Goal: Task Accomplishment & Management: Use online tool/utility

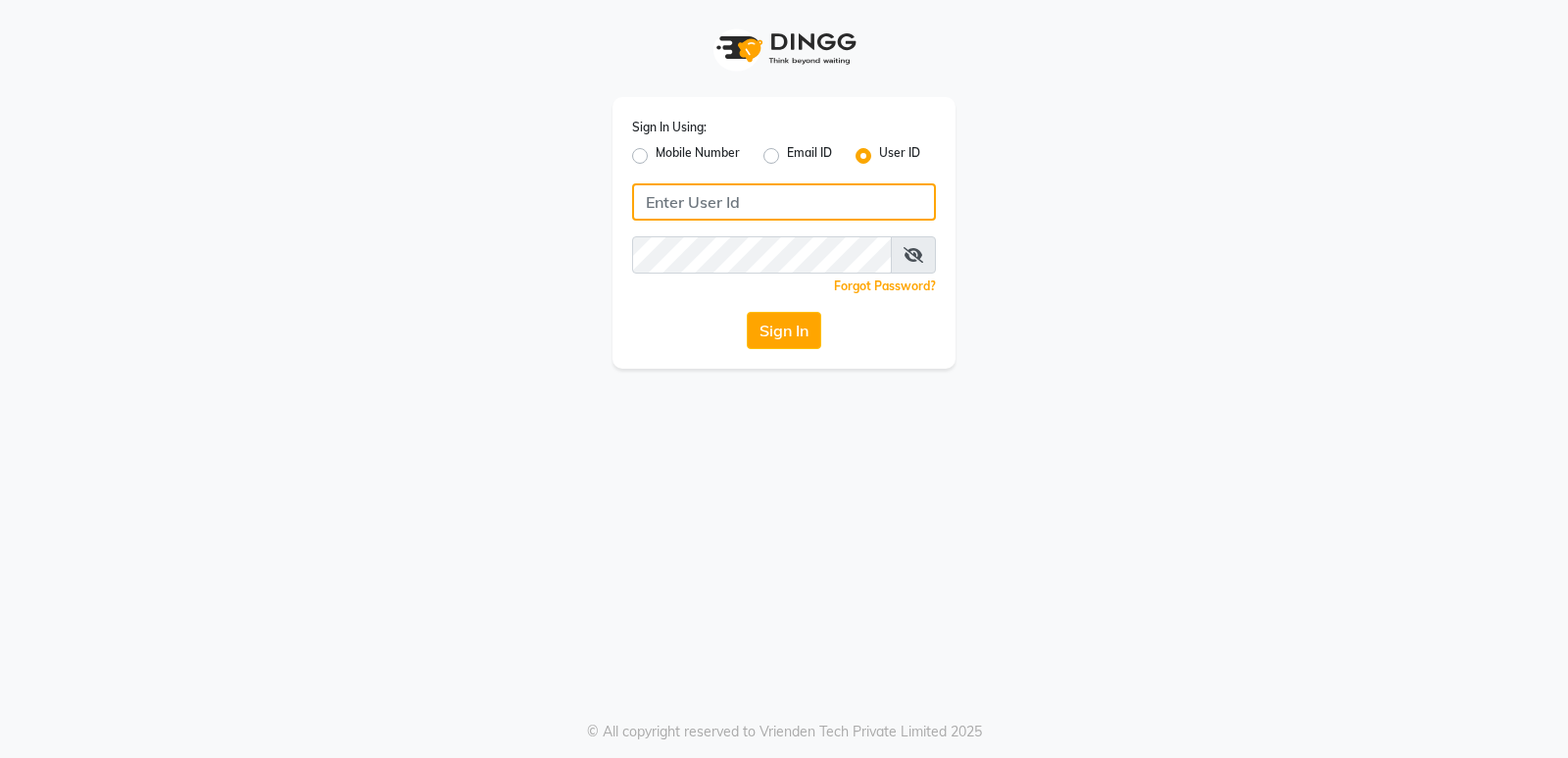
click at [686, 211] on input "Username" at bounding box center [784, 201] width 304 height 37
click at [691, 200] on input "Username" at bounding box center [784, 201] width 304 height 37
type input "goldentouchstudio"
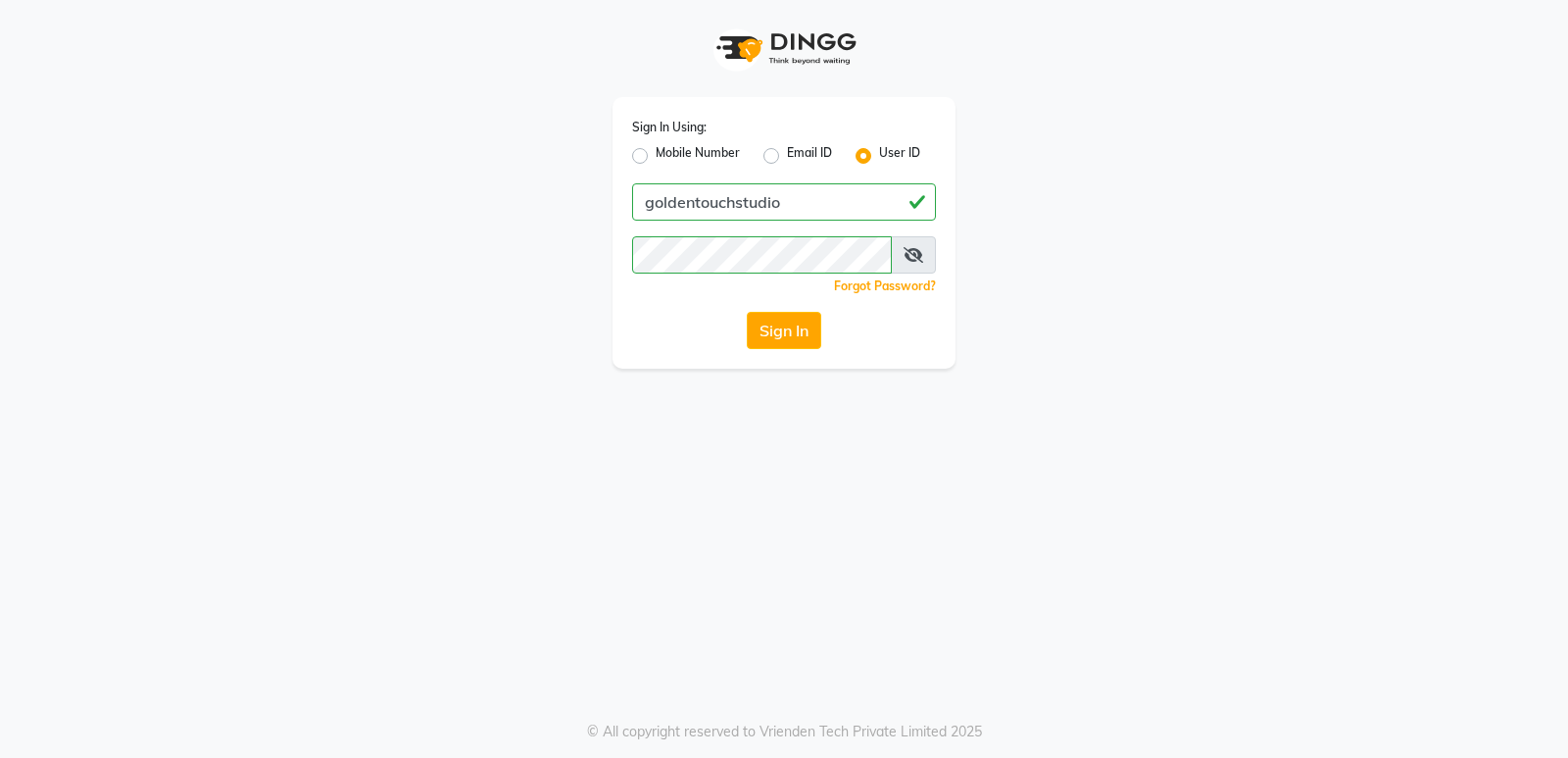
click at [892, 492] on div "Sign In Using: Mobile Number Email ID User ID goldentouchstudio Remember me For…" at bounding box center [784, 379] width 1568 height 758
click at [789, 329] on button "Sign In" at bounding box center [784, 330] width 75 height 37
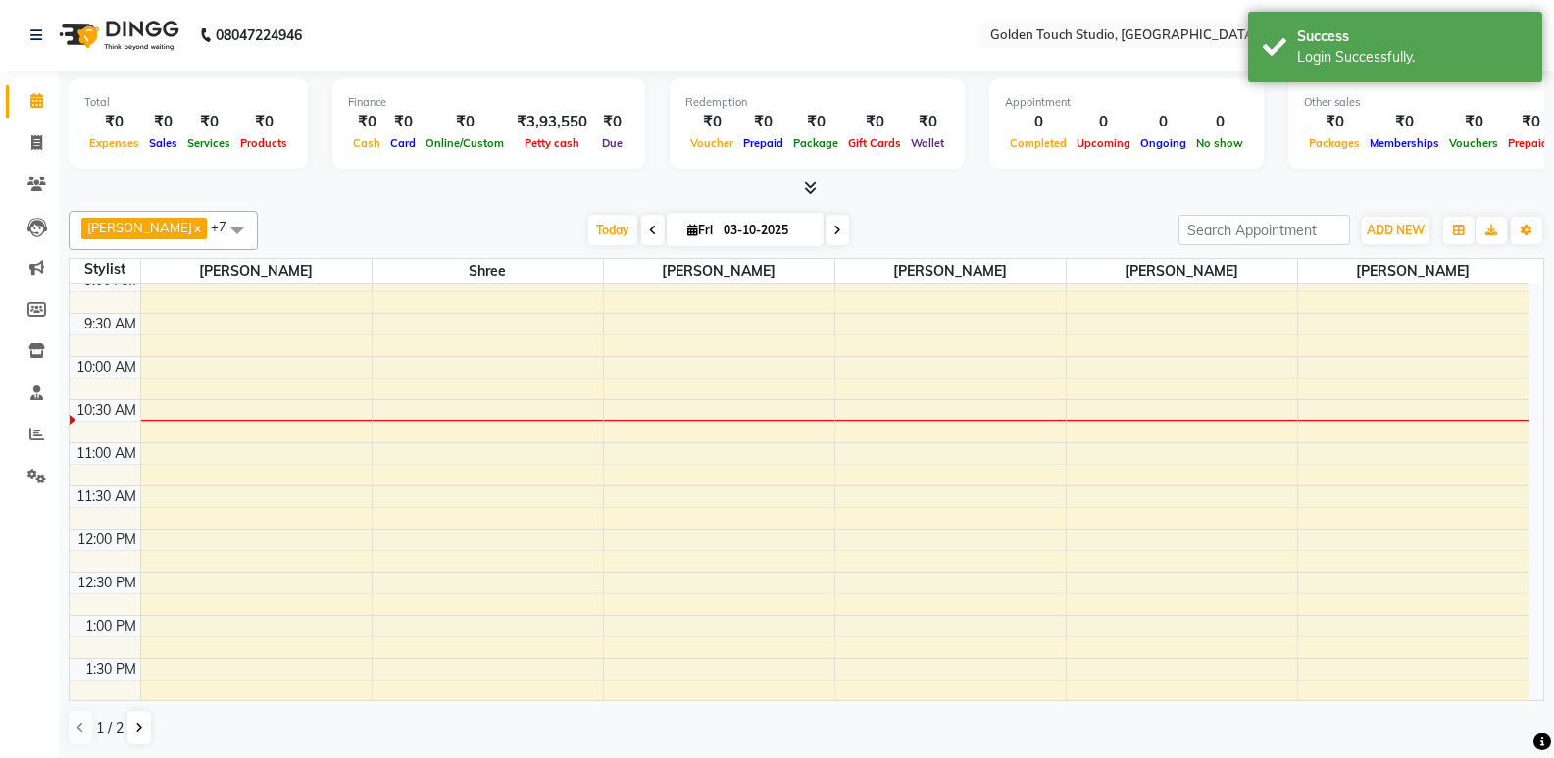
scroll to position [98, 0]
click at [36, 141] on icon at bounding box center [36, 142] width 11 height 15
select select "service"
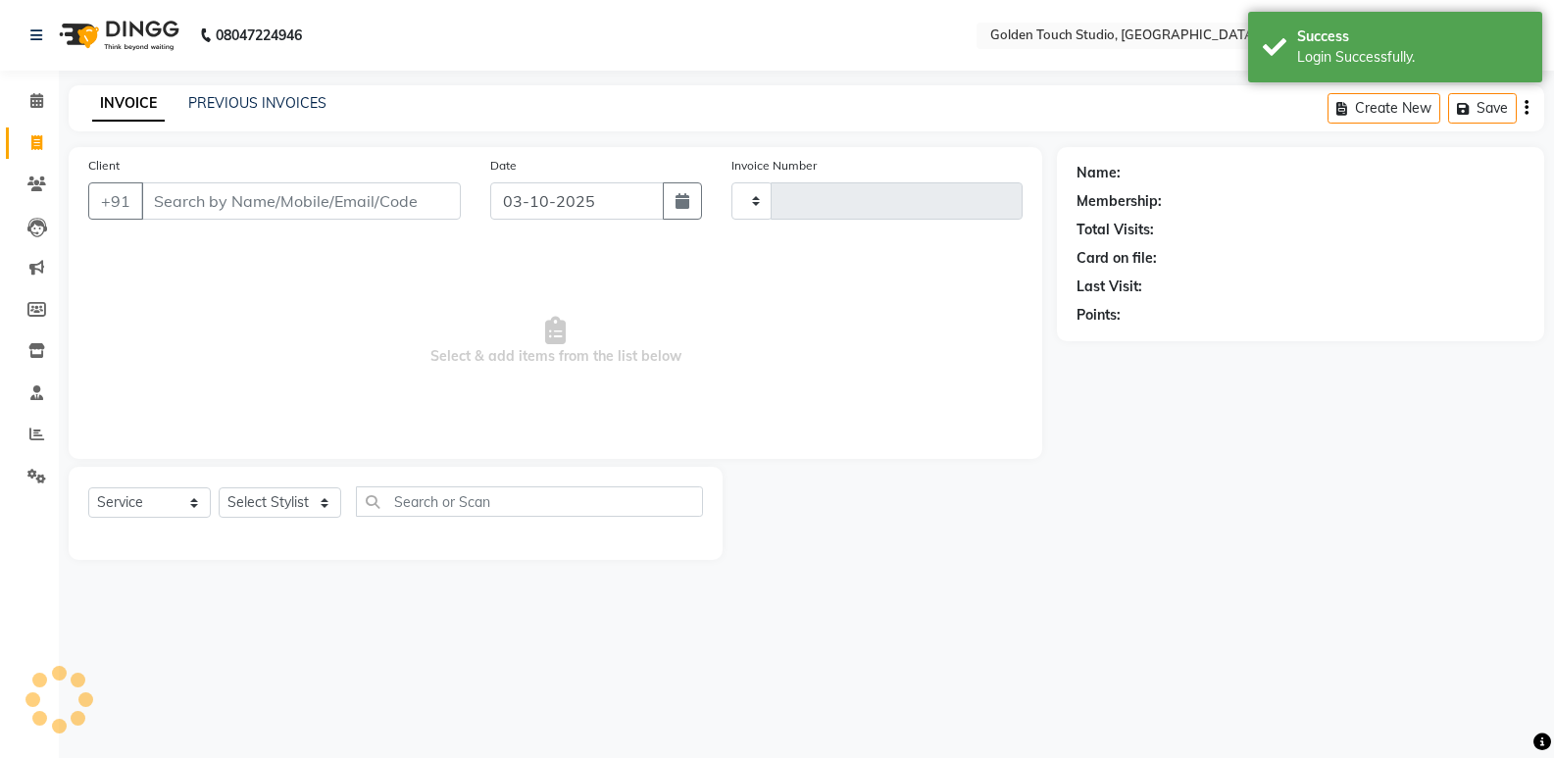
type input "0339"
select select "7211"
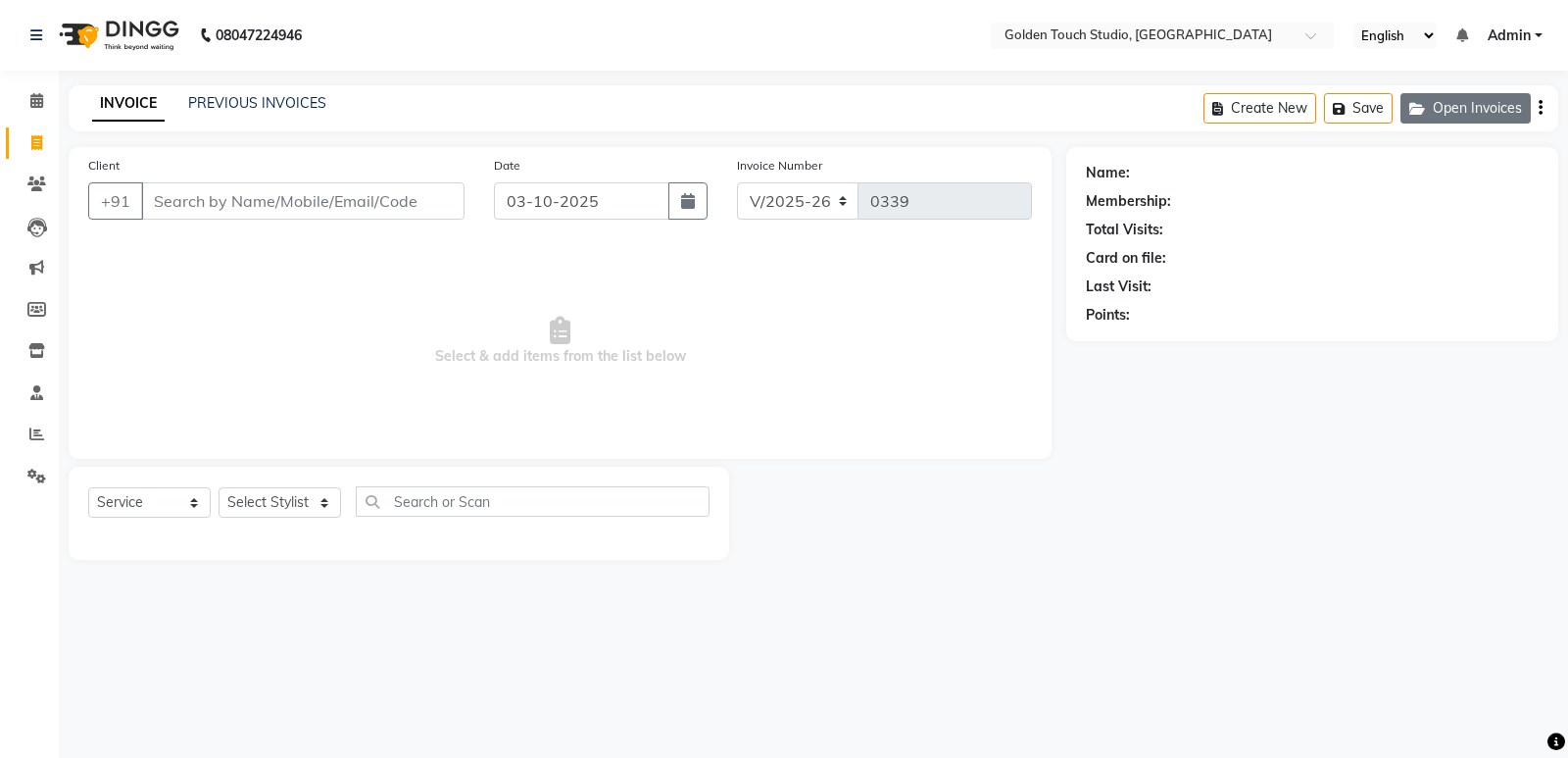
click at [1433, 122] on button "Open Invoices" at bounding box center [1465, 108] width 130 height 30
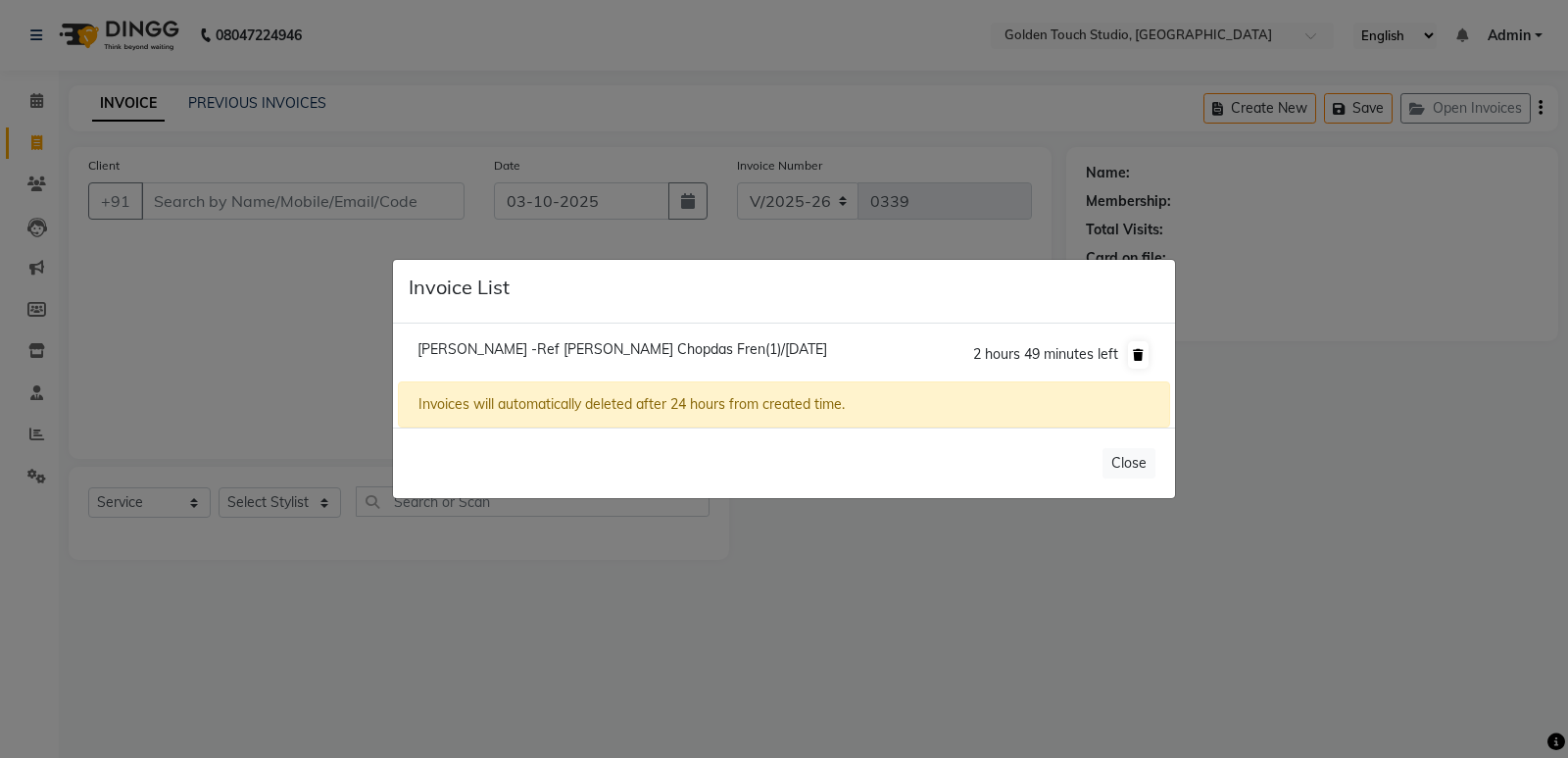
click at [1140, 356] on icon at bounding box center [1138, 355] width 11 height 12
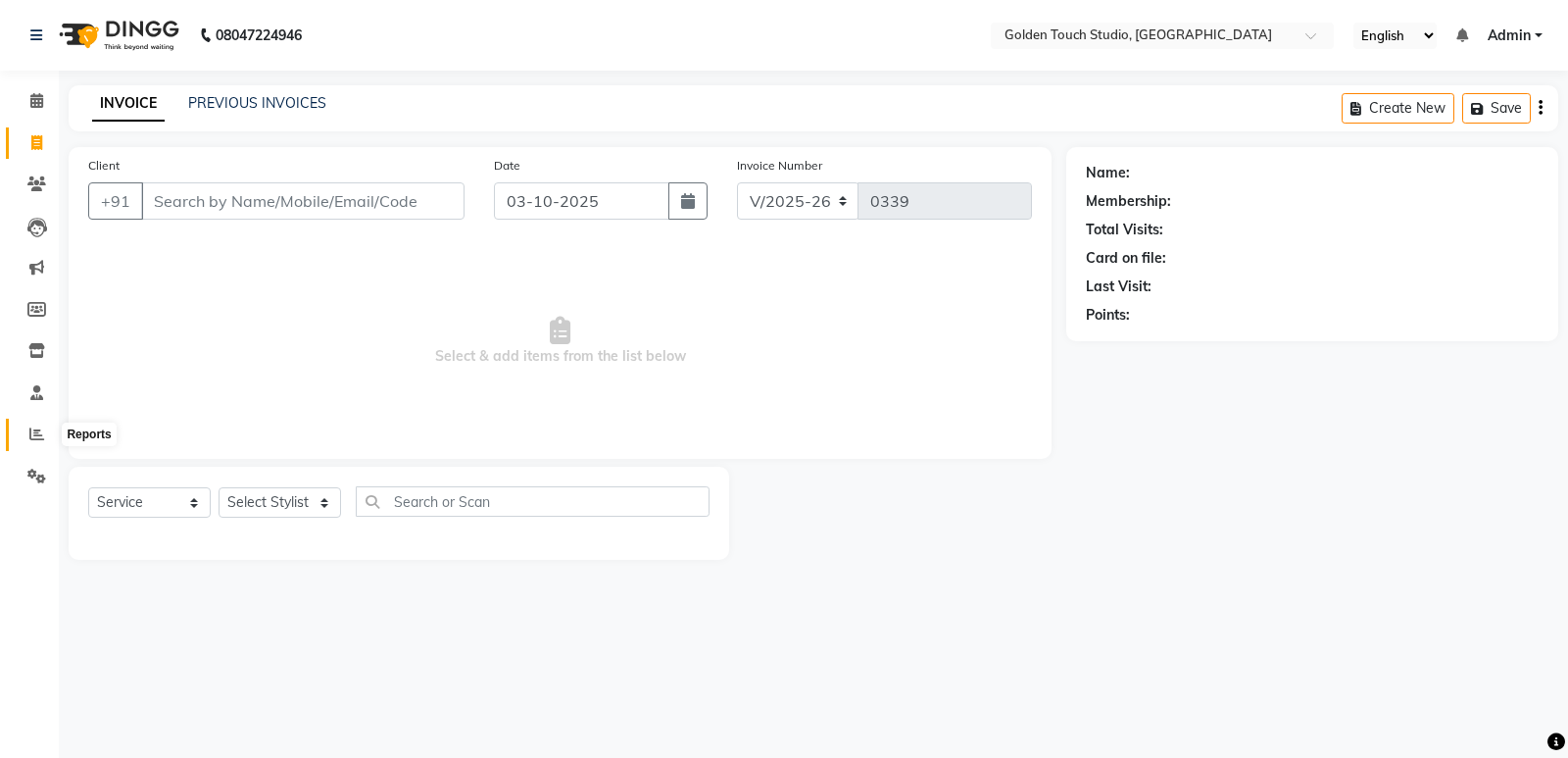
click at [35, 429] on icon at bounding box center [36, 434] width 15 height 15
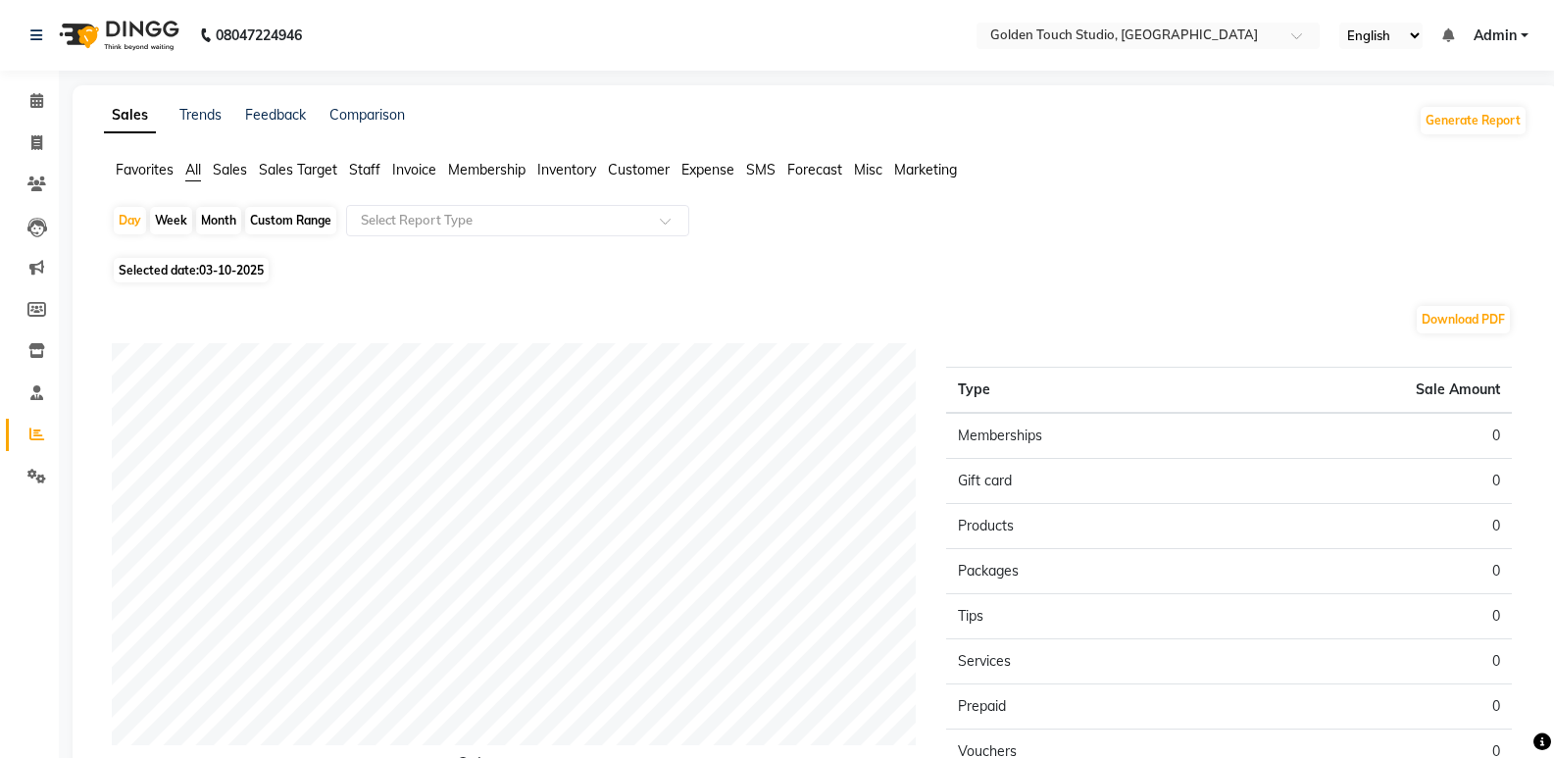
click at [238, 172] on span "Sales" at bounding box center [230, 170] width 34 height 18
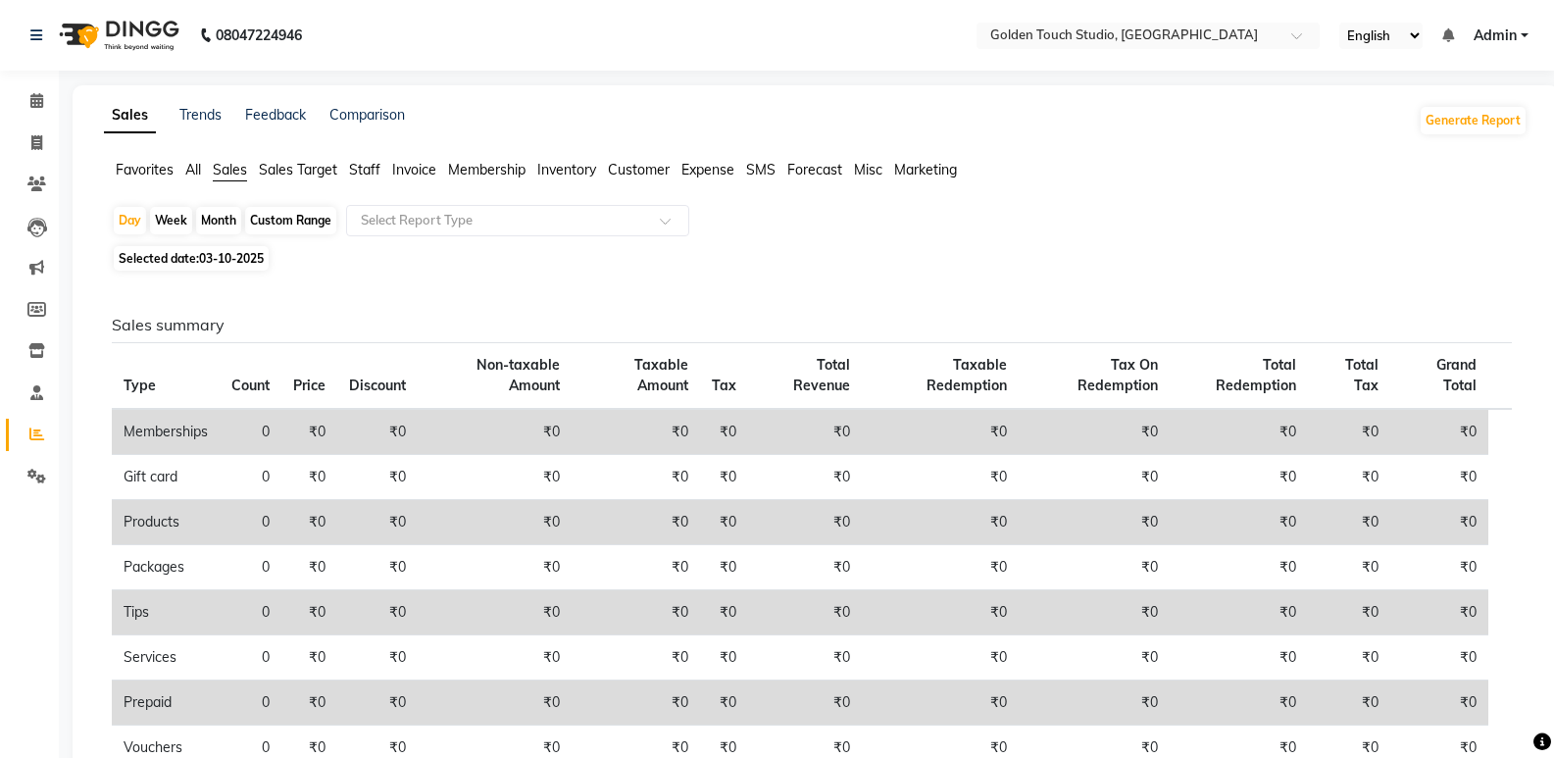
scroll to position [185, 0]
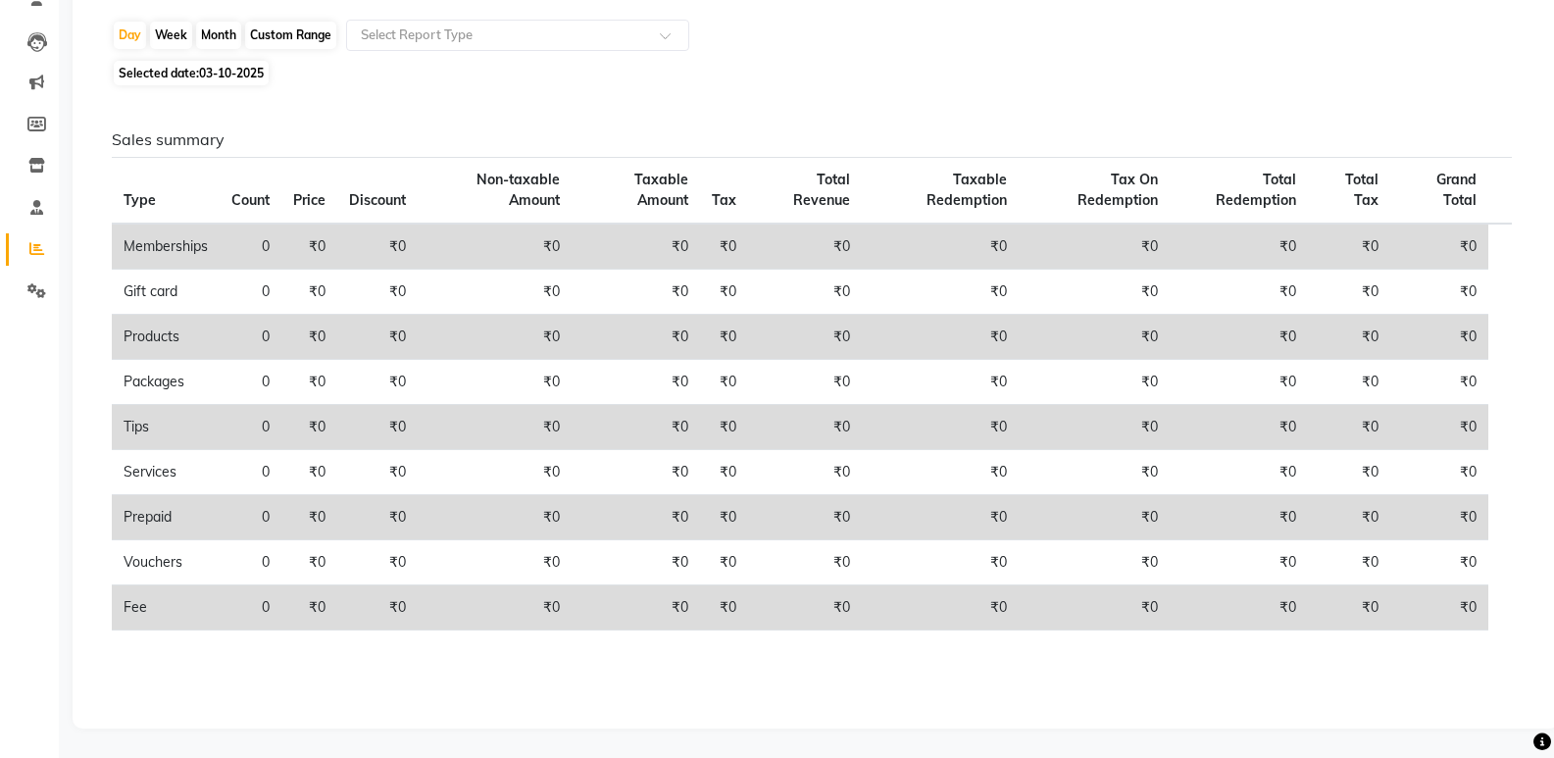
click at [205, 73] on span "03-10-2025" at bounding box center [231, 73] width 65 height 15
select select "10"
select select "2025"
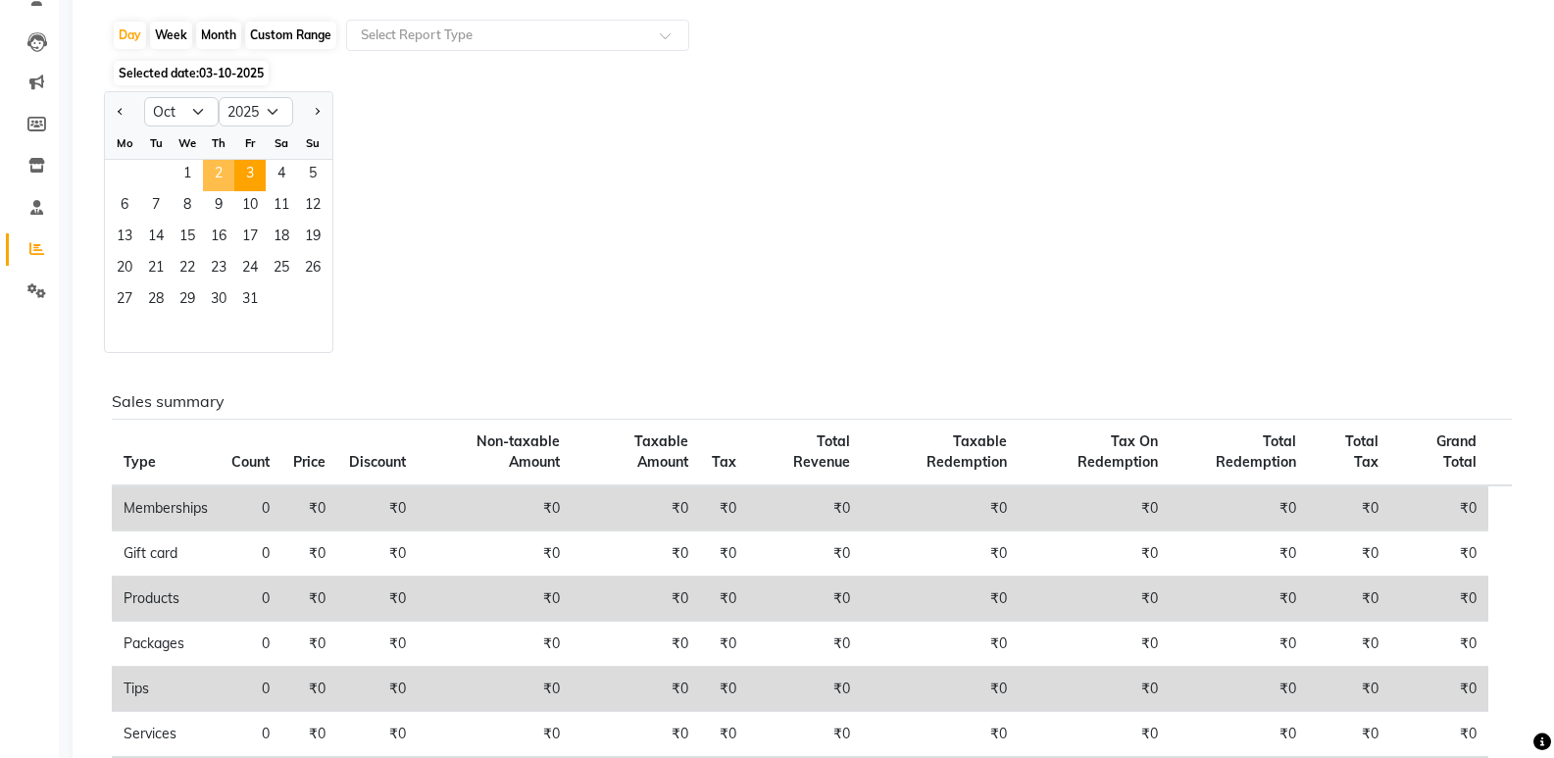
click at [227, 179] on span "2" at bounding box center [218, 175] width 31 height 31
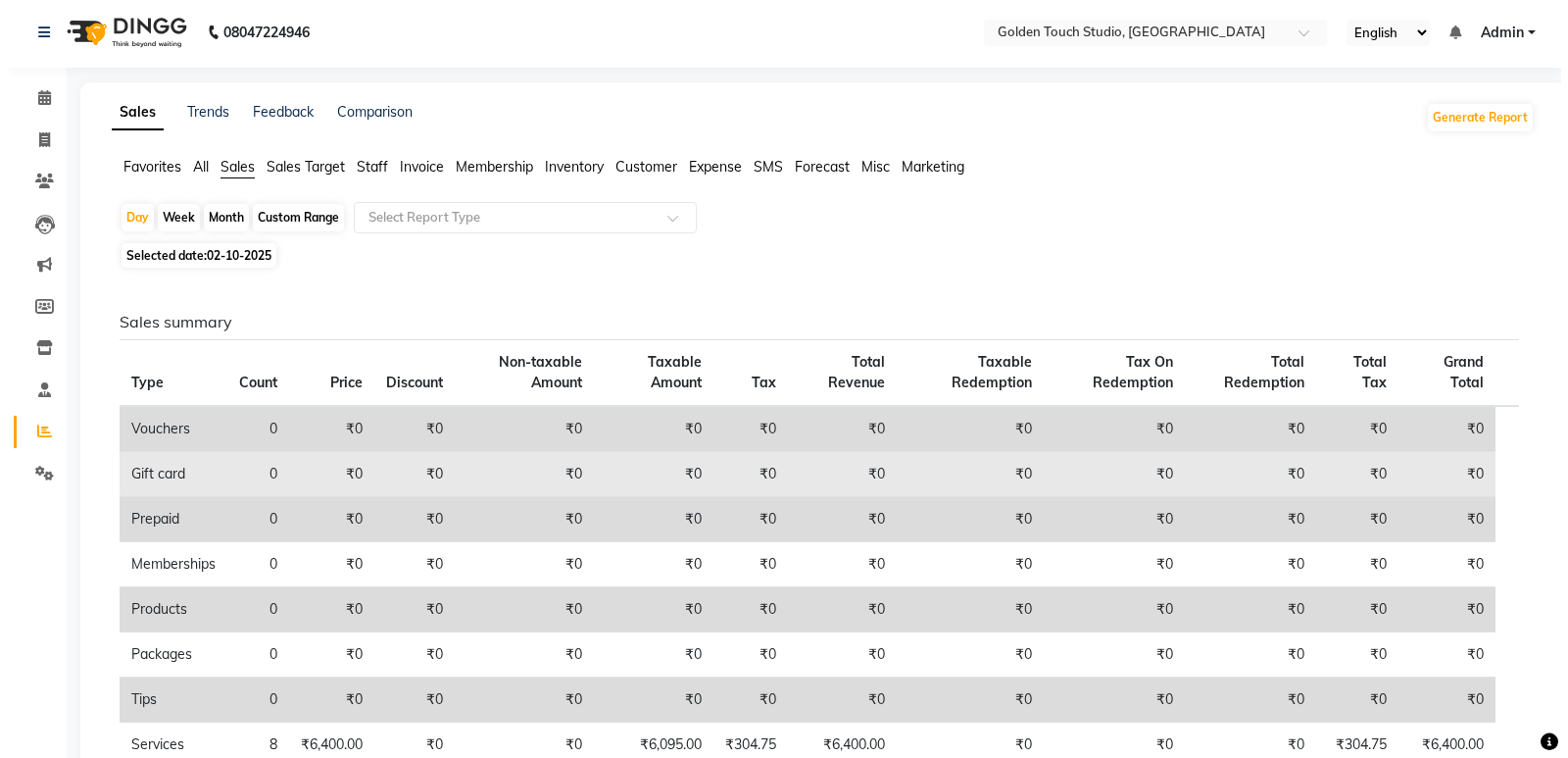
scroll to position [0, 0]
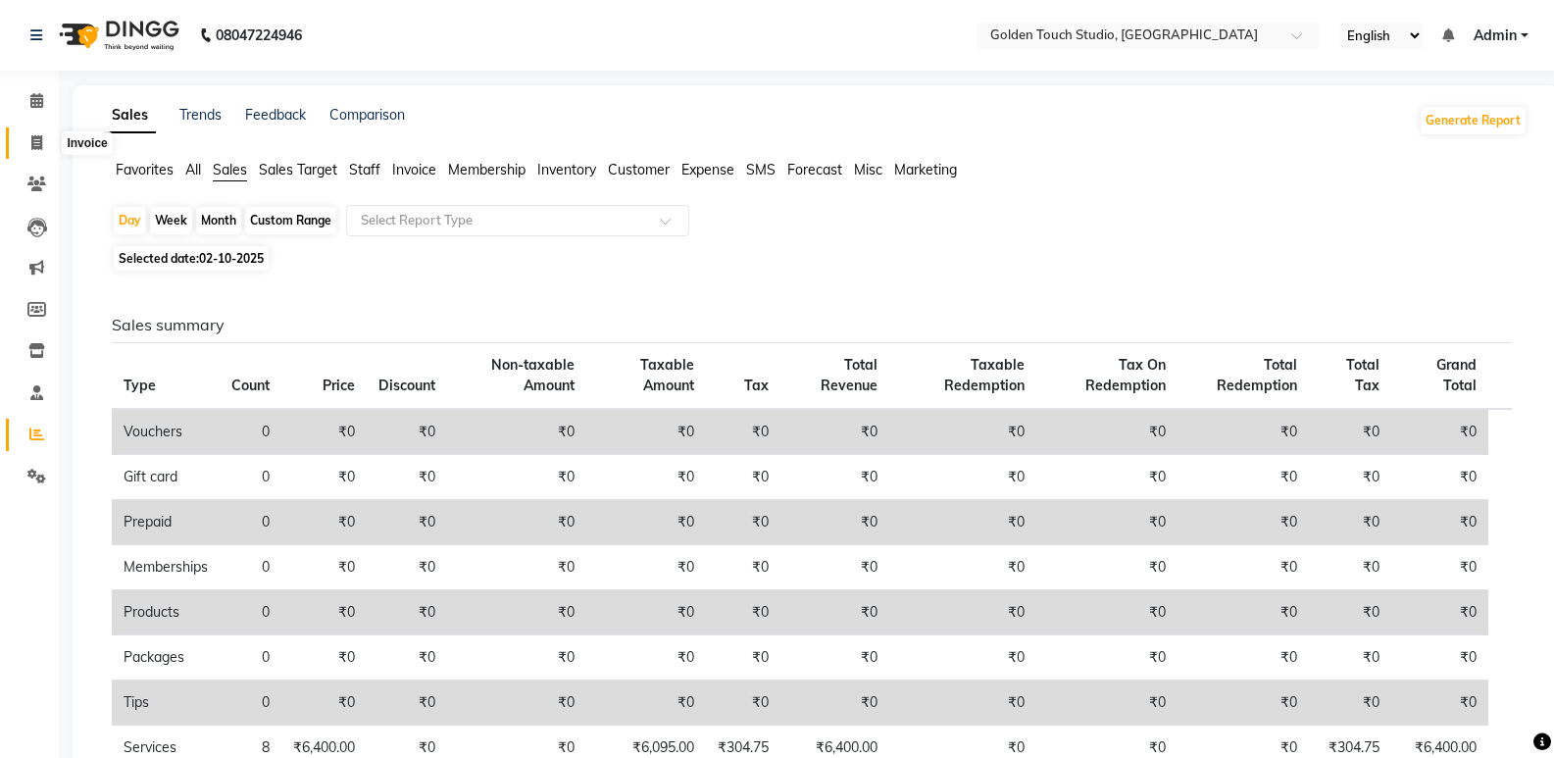
click at [37, 139] on icon at bounding box center [36, 142] width 11 height 15
select select "service"
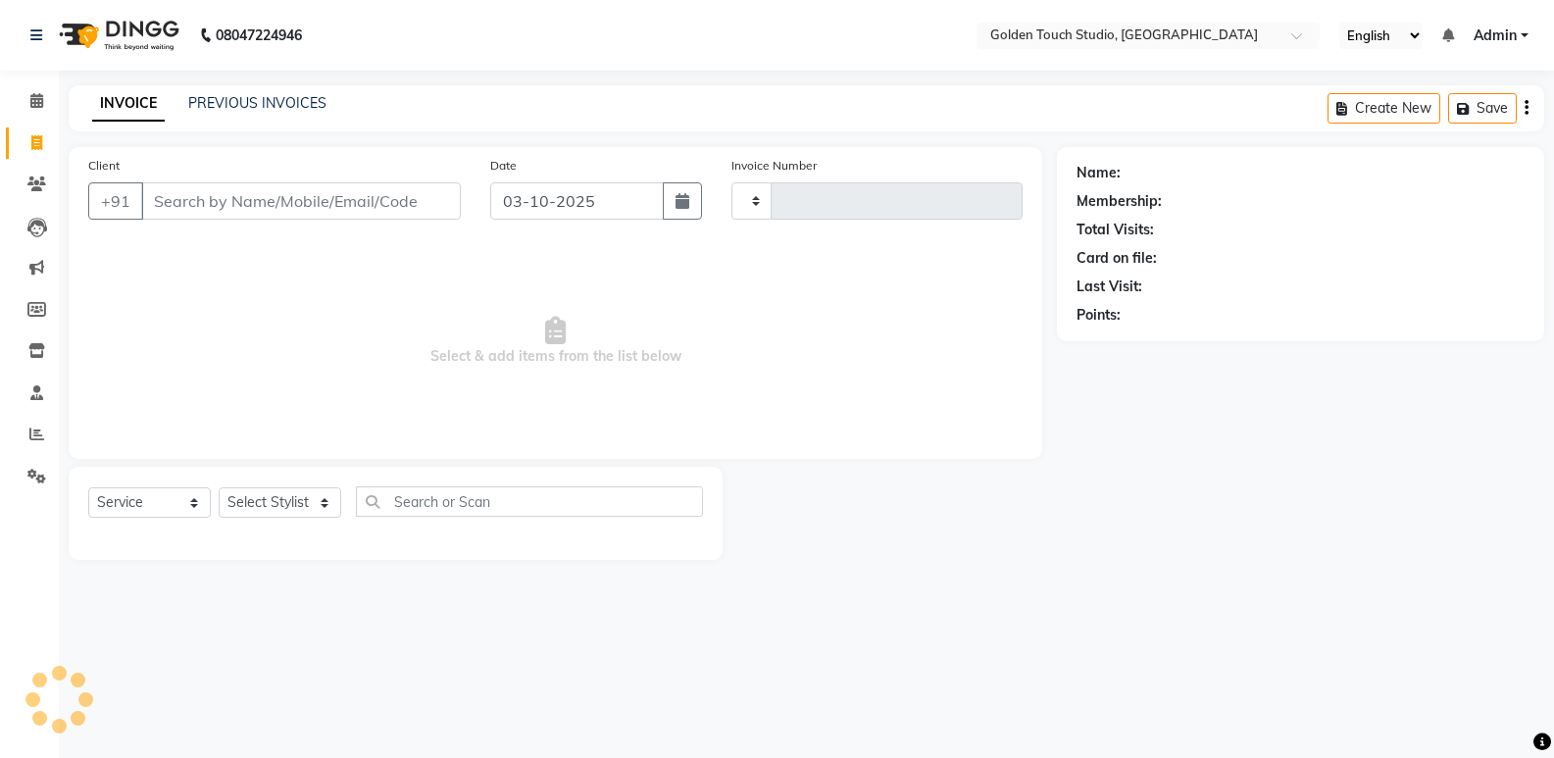
type input "0339"
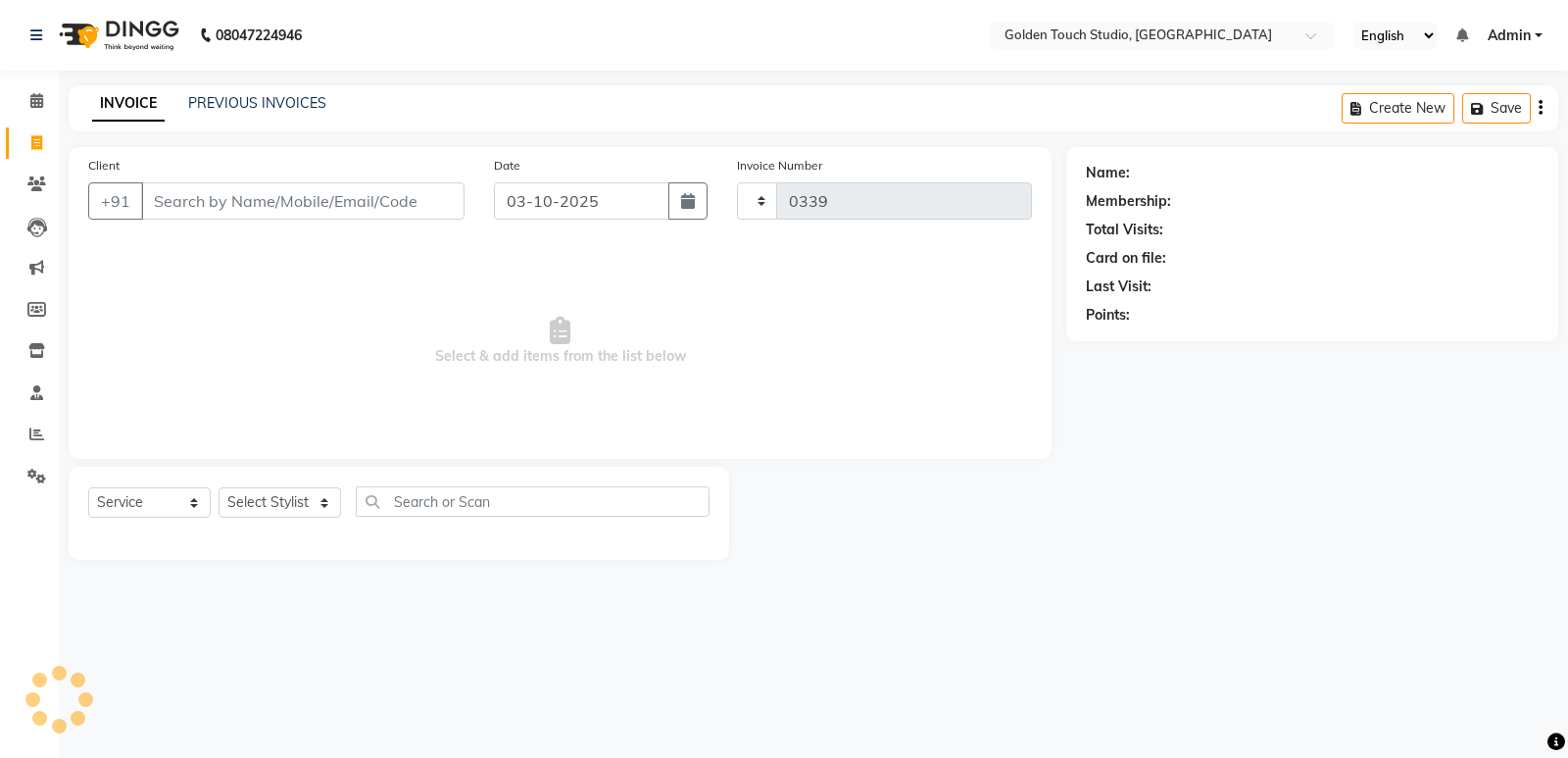
select select "7211"
